Goal: Check status: Check status

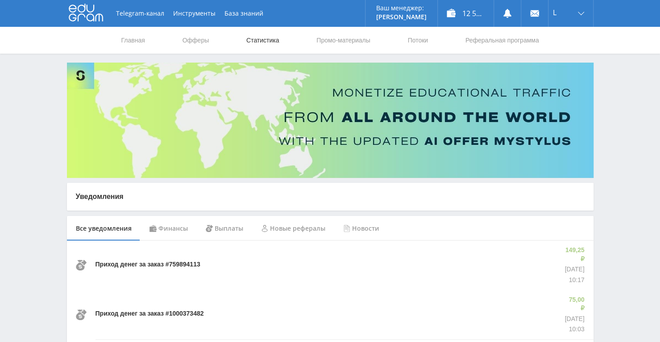
click at [264, 46] on link "Статистика" at bounding box center [263, 40] width 35 height 27
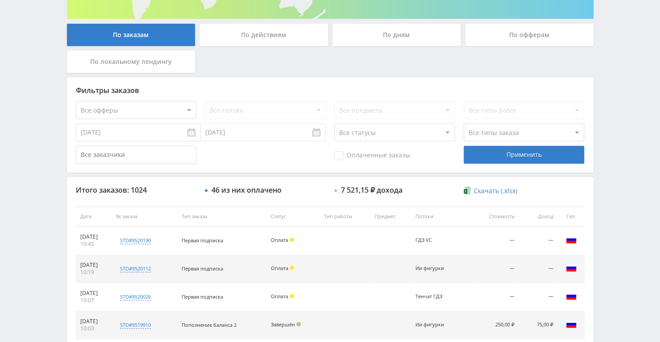
scroll to position [204, 0]
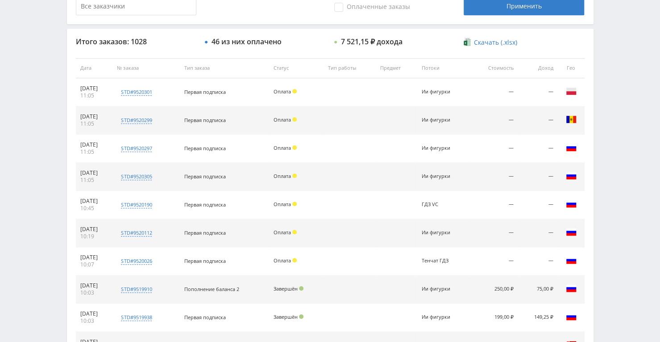
scroll to position [293, 0]
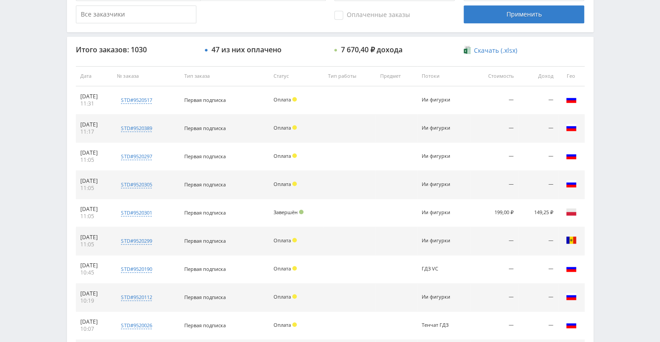
scroll to position [357, 0]
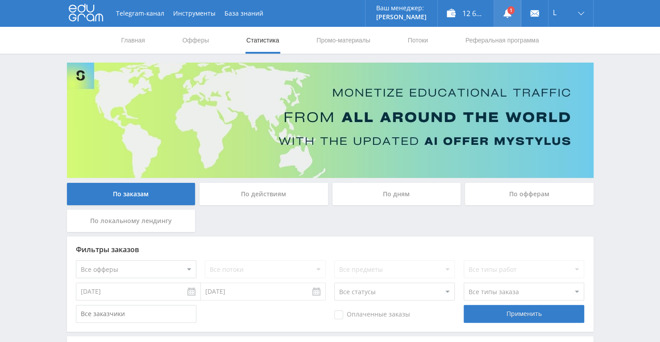
click at [504, 14] on icon at bounding box center [507, 13] width 9 height 9
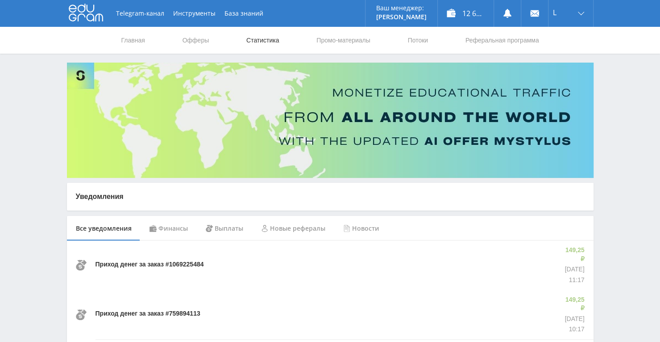
click at [264, 35] on link "Статистика" at bounding box center [263, 40] width 35 height 27
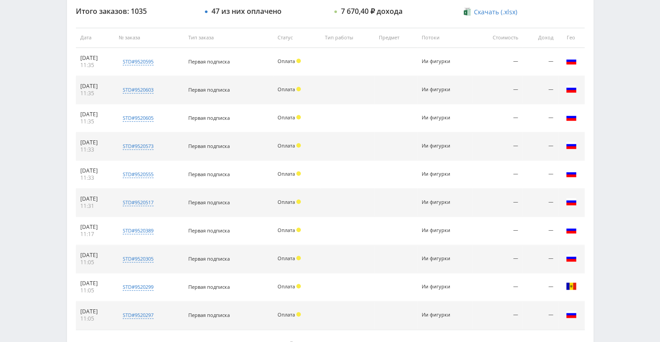
scroll to position [406, 0]
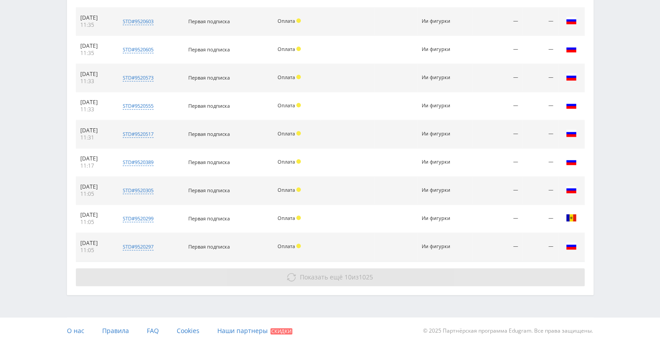
click at [332, 274] on span "Показать ещё" at bounding box center [321, 276] width 43 height 8
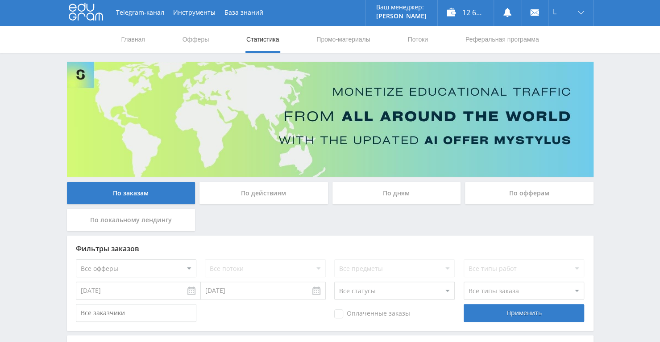
scroll to position [0, 0]
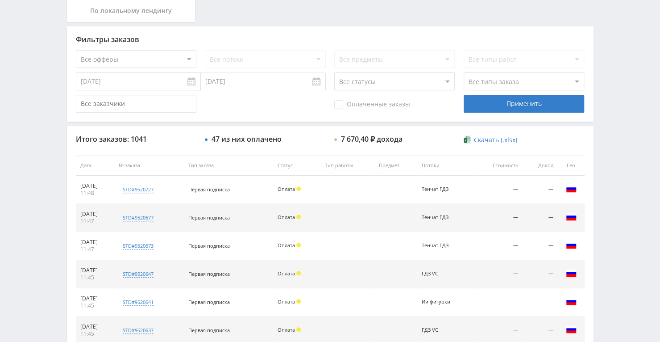
scroll to position [223, 0]
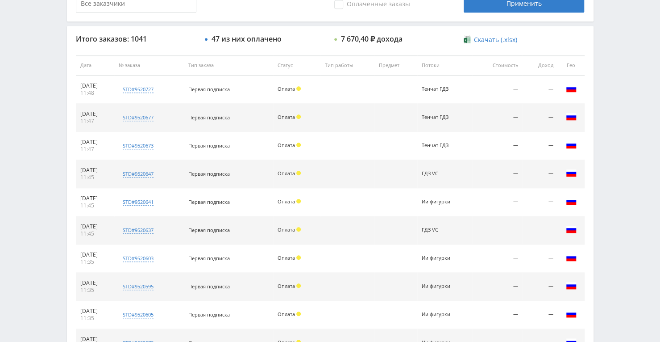
scroll to position [312, 0]
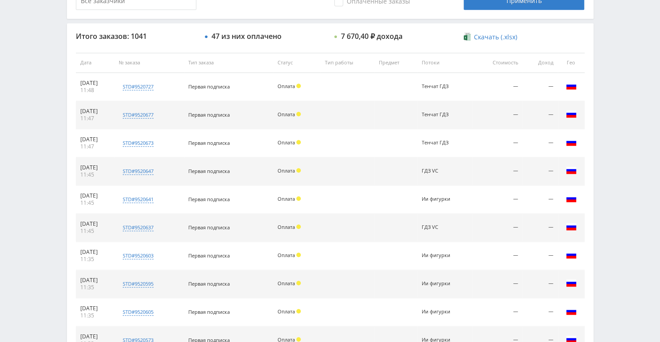
click at [610, 215] on div "Telegram-канал Инструменты База знаний Ваш менеджер: [PERSON_NAME] Online @edug…" at bounding box center [330, 63] width 660 height 750
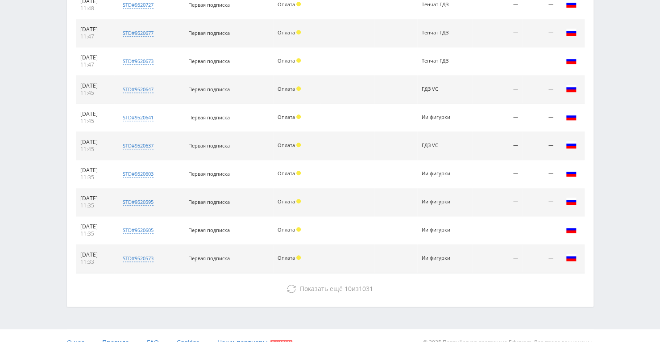
scroll to position [402, 0]
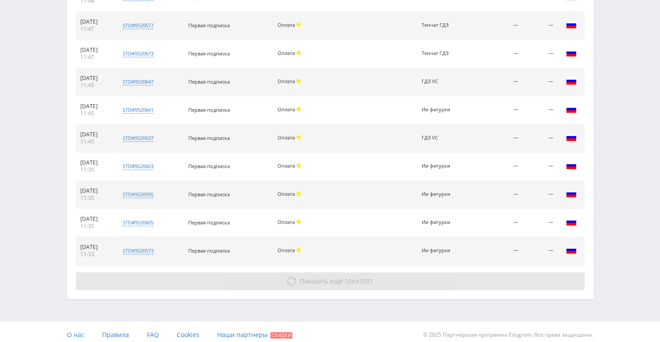
click at [350, 283] on button "Показать ещё 10 из 1031" at bounding box center [330, 281] width 509 height 18
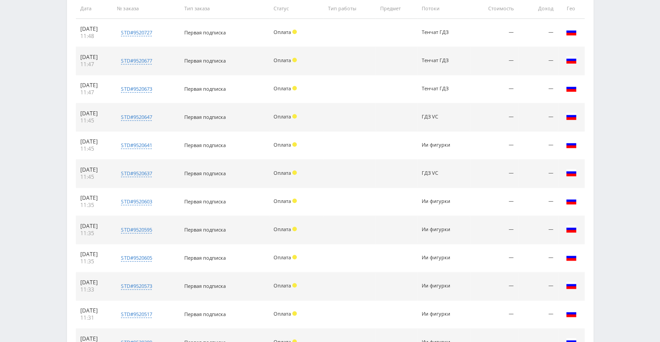
scroll to position [312, 0]
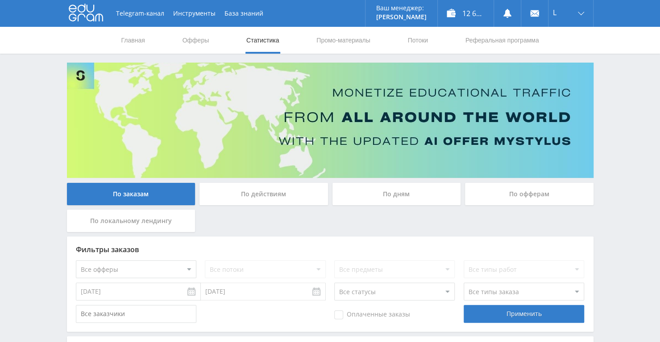
click at [273, 40] on link "Статистика" at bounding box center [263, 40] width 35 height 27
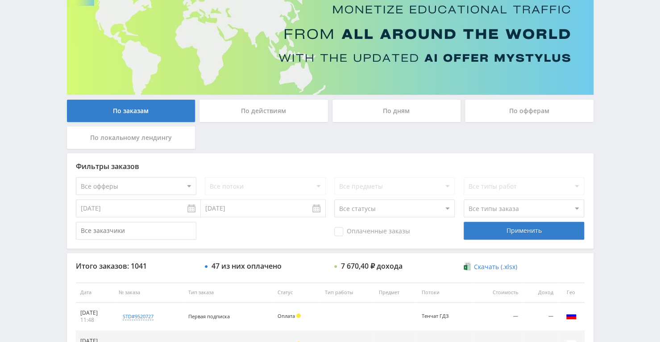
scroll to position [179, 0]
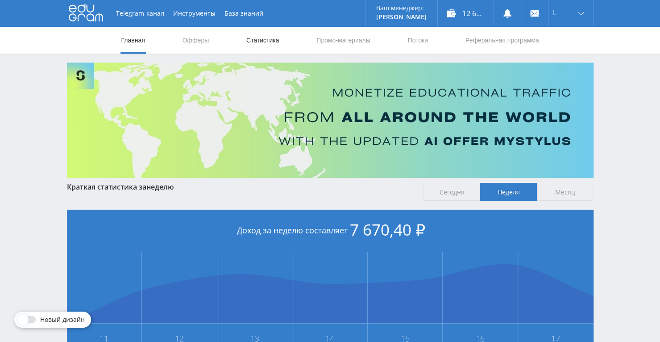
click at [262, 37] on link "Статистика" at bounding box center [263, 40] width 35 height 27
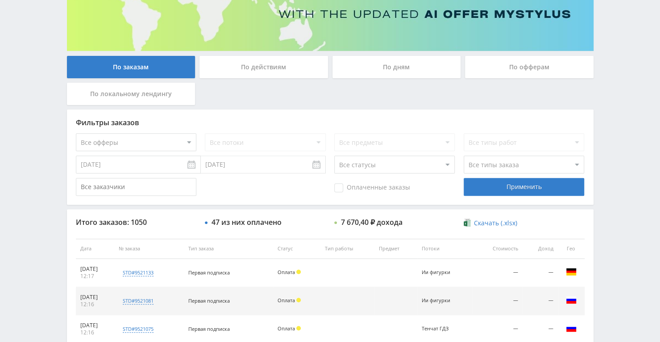
scroll to position [179, 0]
